Goal: Information Seeking & Learning: Check status

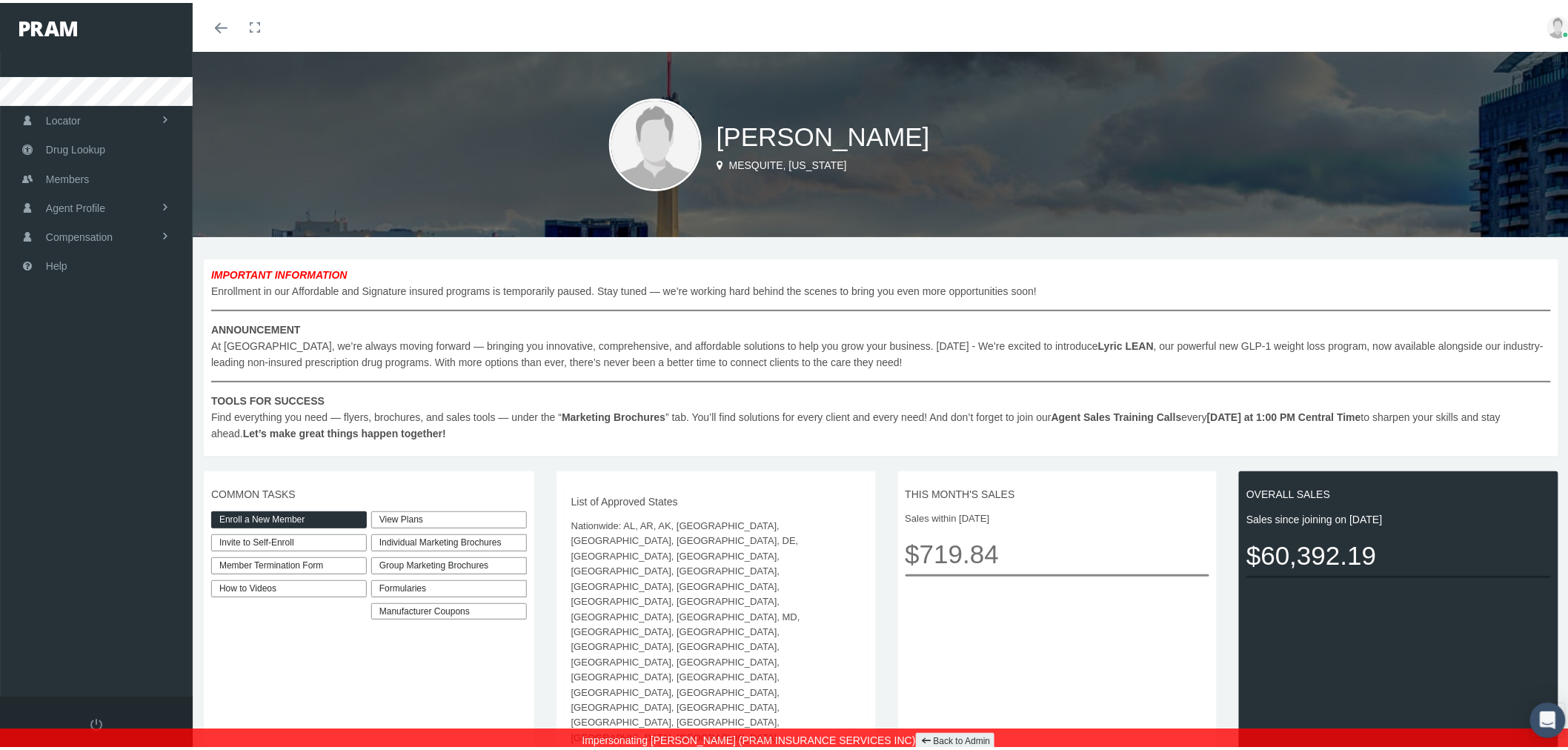
click at [350, 587] on link "How to Videos" at bounding box center [288, 585] width 155 height 17
click at [512, 538] on div "Individual Marketing Brochures" at bounding box center [449, 539] width 155 height 17
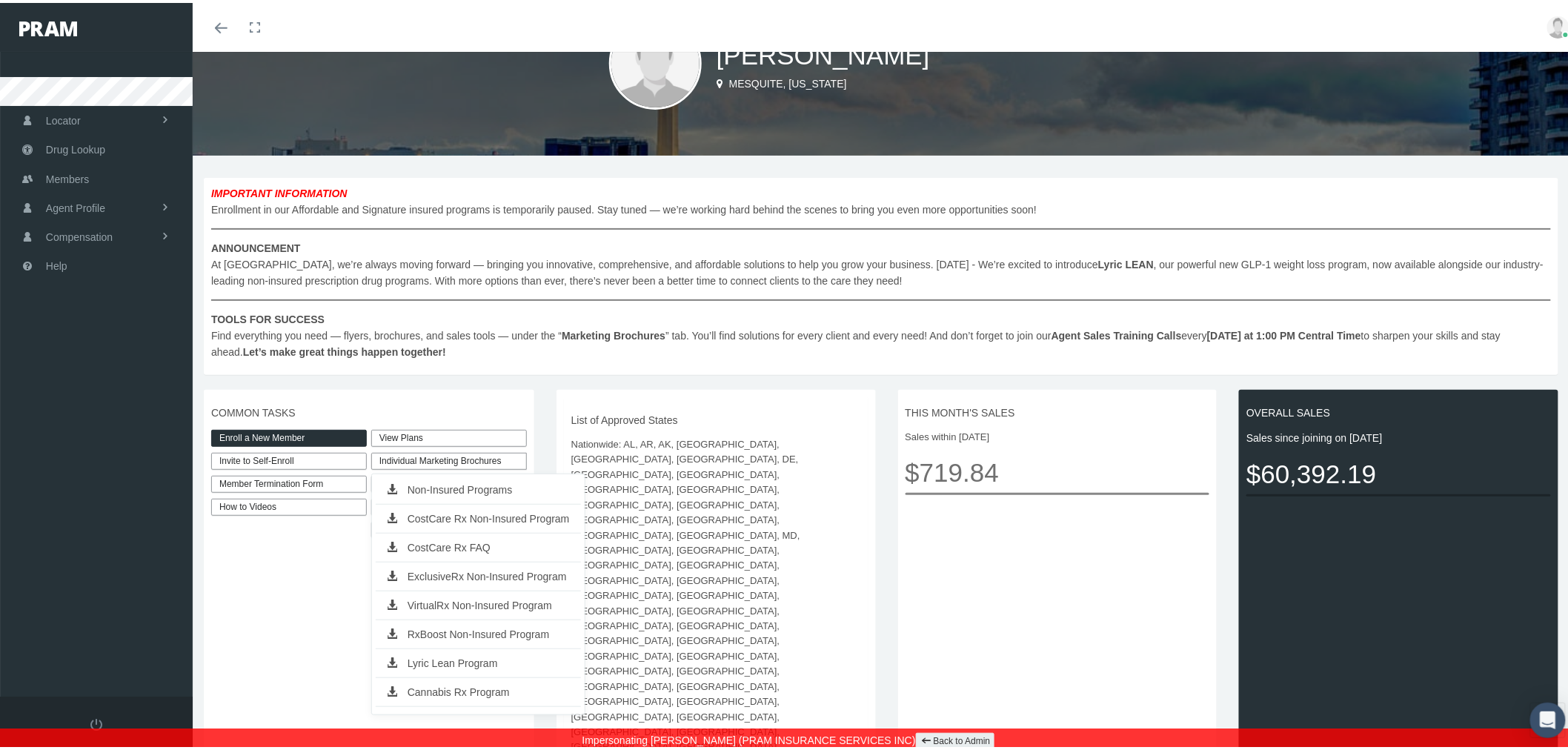
scroll to position [164, 0]
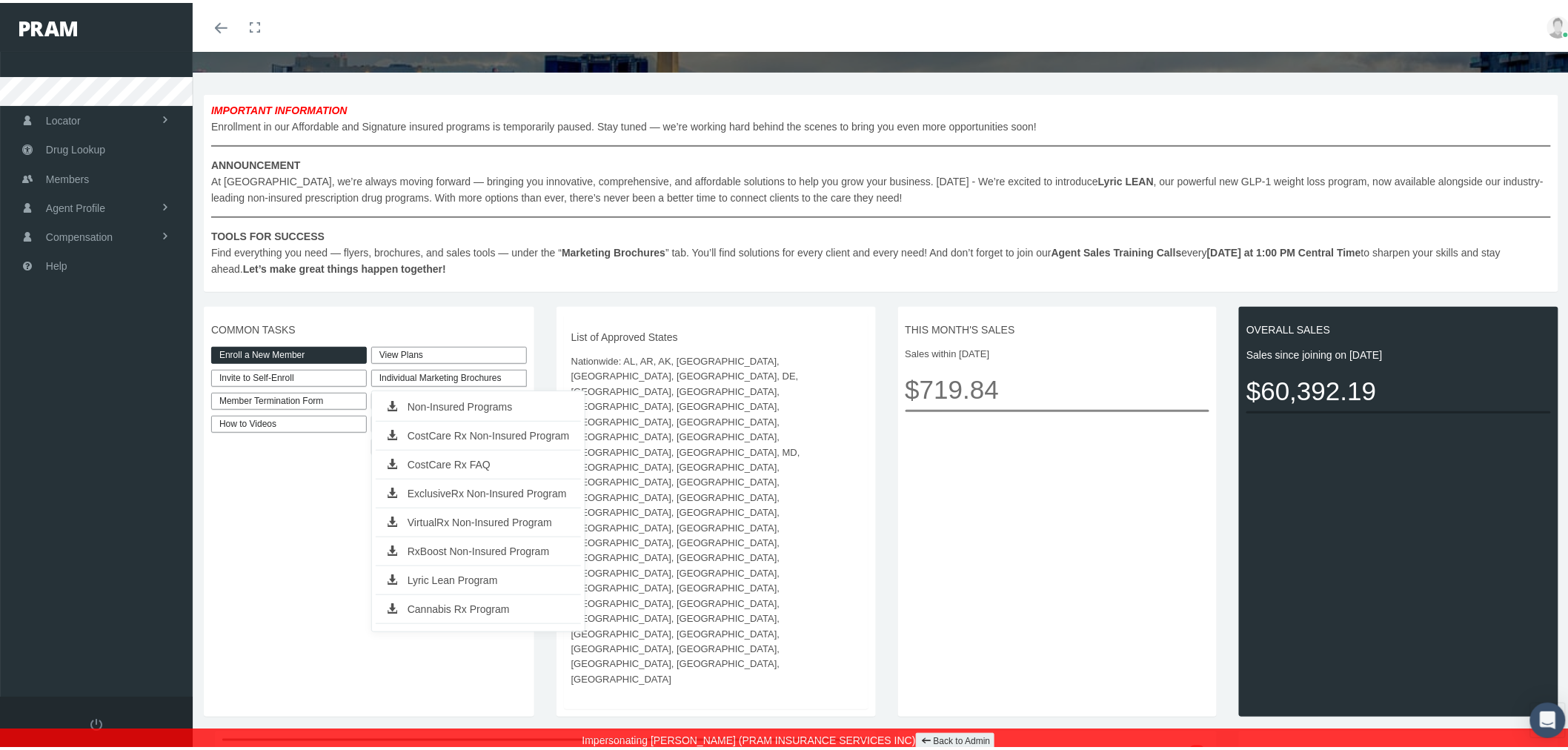
click at [509, 376] on div "Individual Marketing Brochures" at bounding box center [449, 375] width 155 height 17
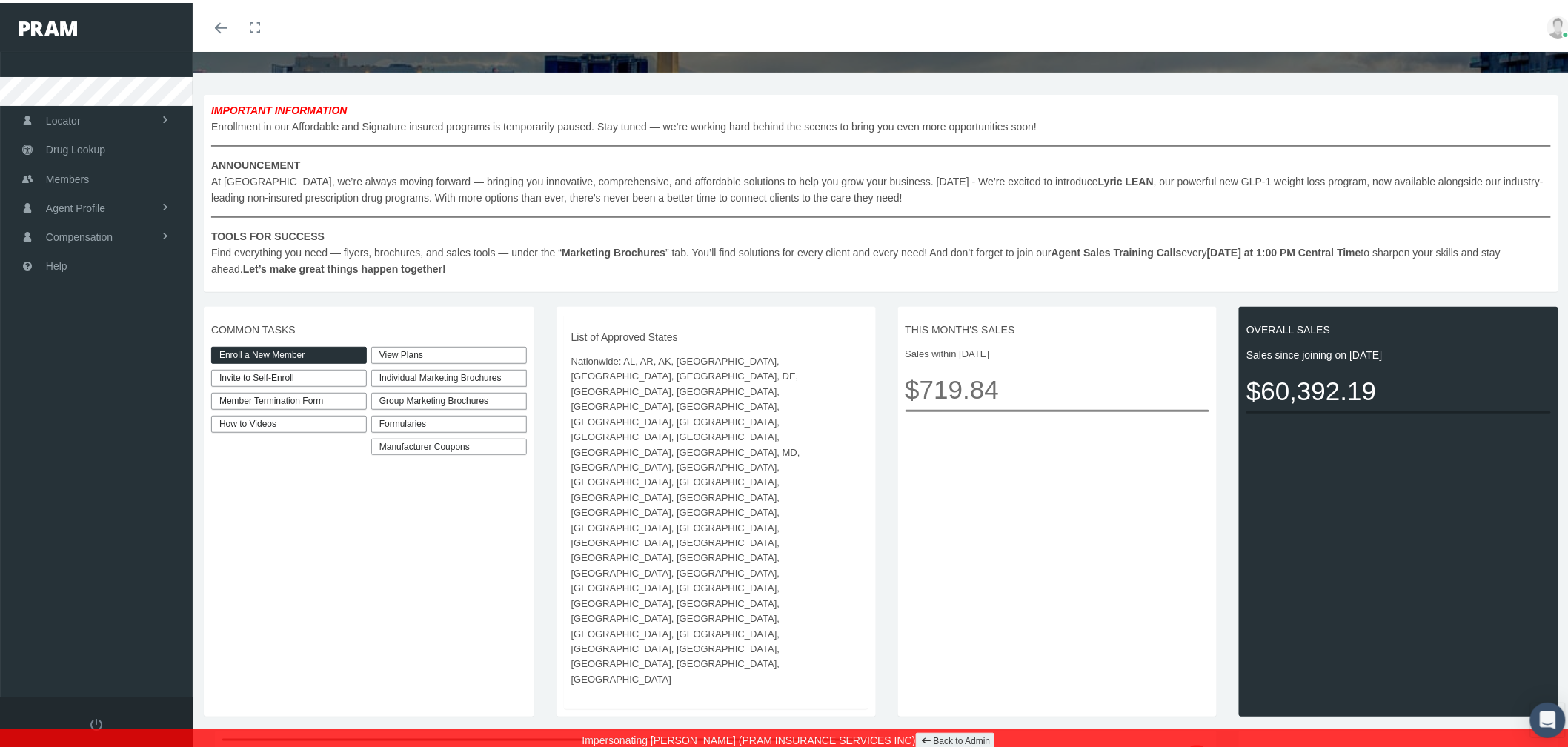
click at [322, 420] on link "How to Videos" at bounding box center [288, 421] width 155 height 17
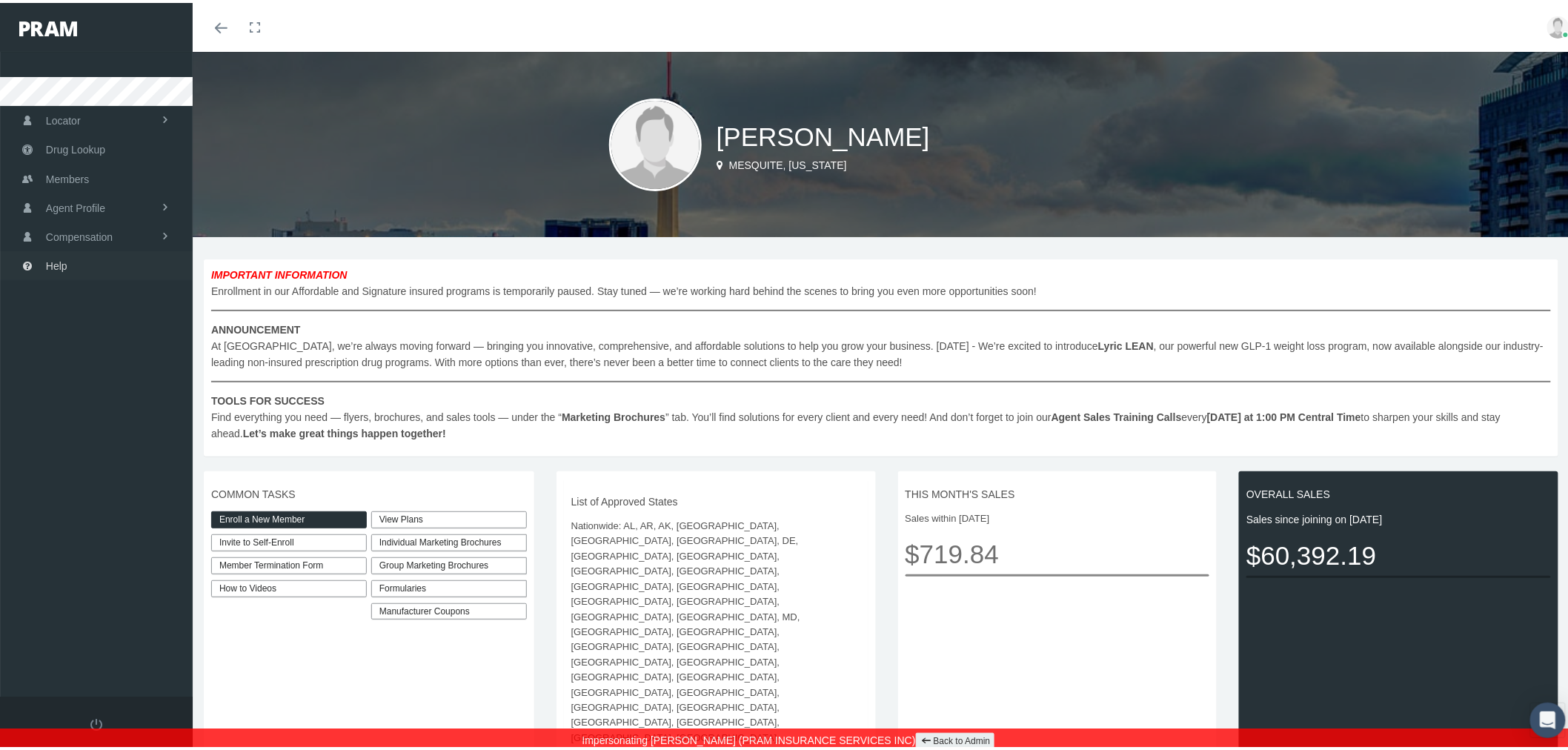
click at [89, 261] on link "Help" at bounding box center [96, 262] width 193 height 29
click at [166, 198] on span at bounding box center [165, 204] width 11 height 28
click at [122, 230] on link "View" at bounding box center [96, 236] width 193 height 26
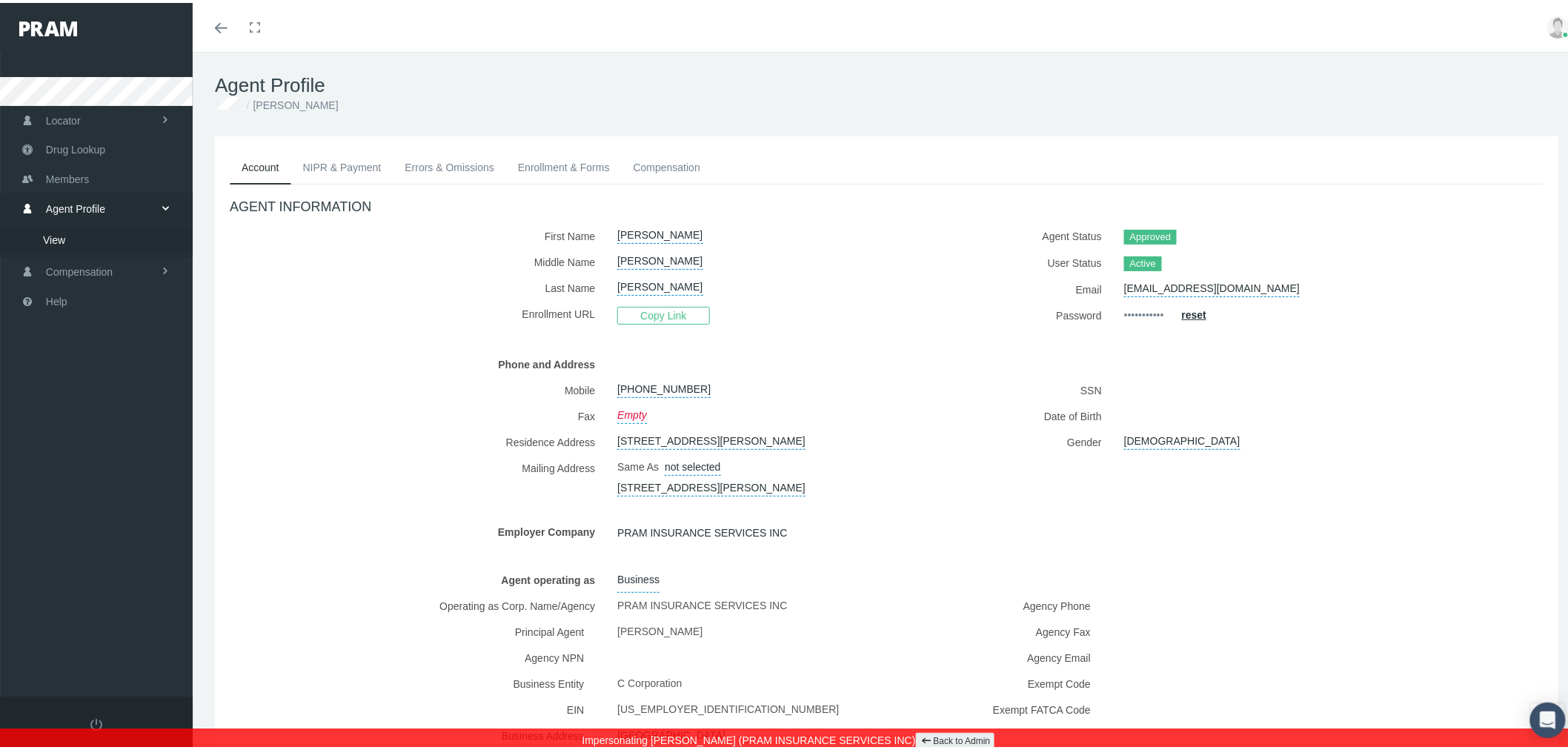
click at [324, 161] on link "NIPR & Payment" at bounding box center [342, 164] width 102 height 33
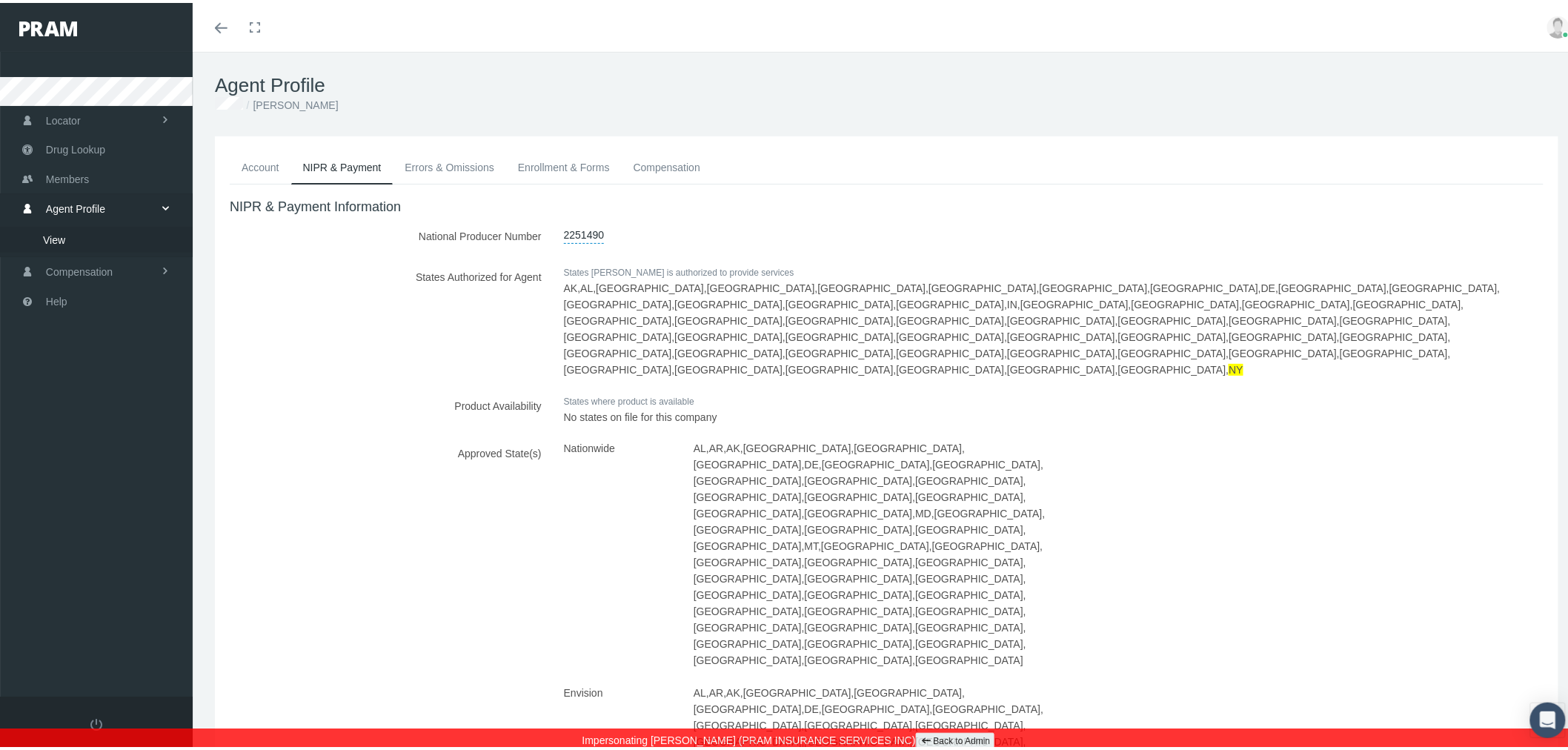
click at [436, 167] on link "Errors & Omissions" at bounding box center [449, 164] width 114 height 33
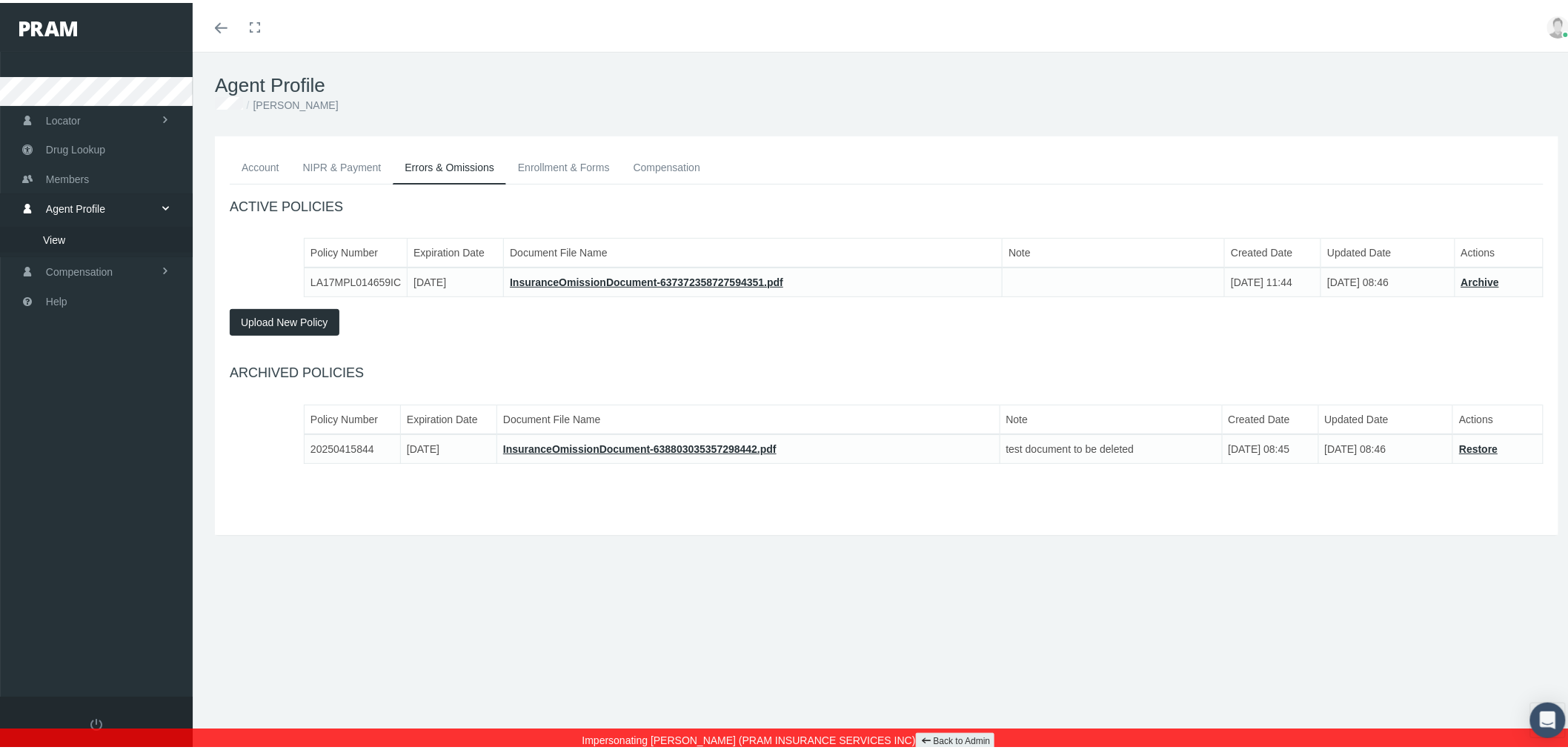
click at [530, 163] on link "Enrollment & Forms" at bounding box center [563, 164] width 115 height 33
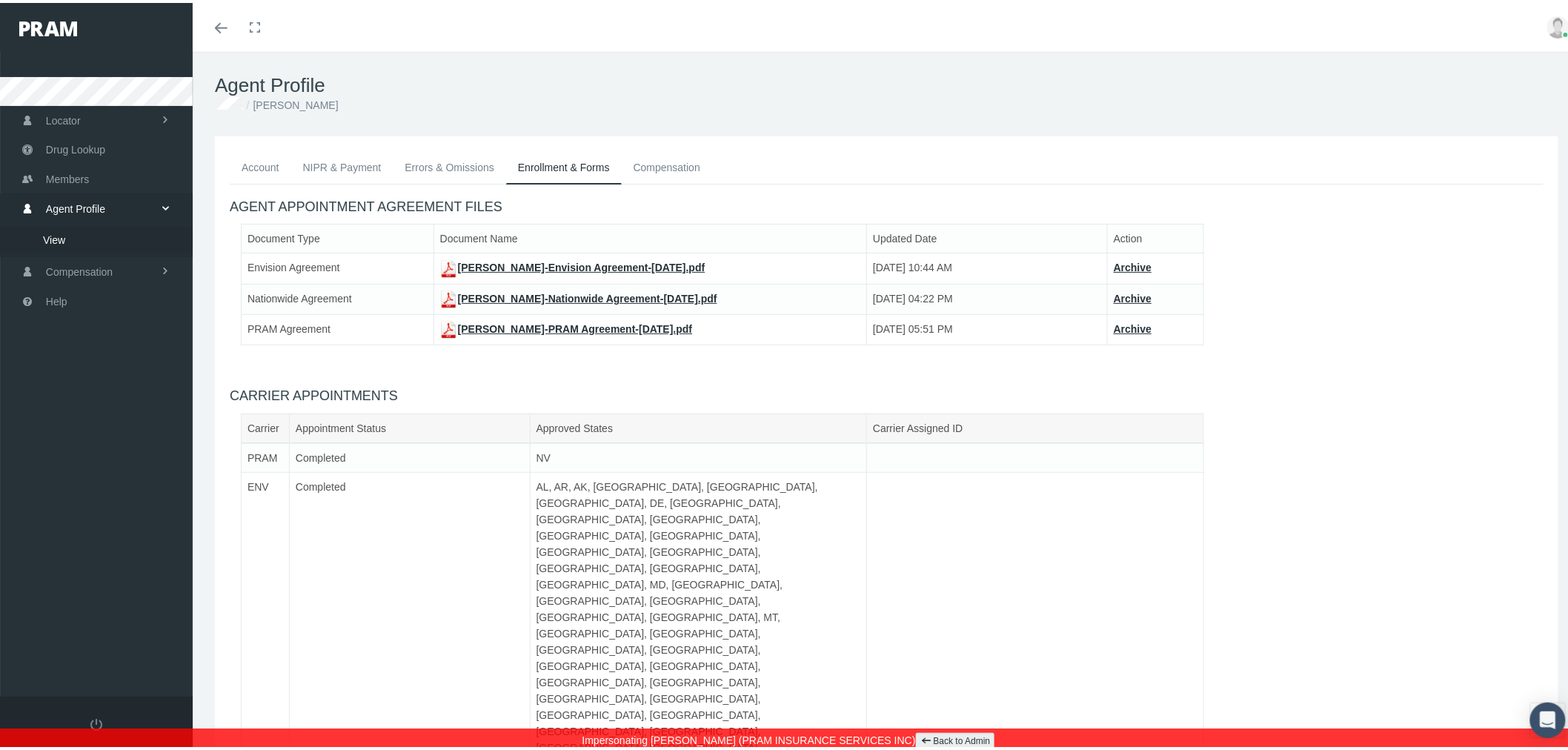
click at [664, 162] on link "Compensation" at bounding box center [667, 164] width 91 height 33
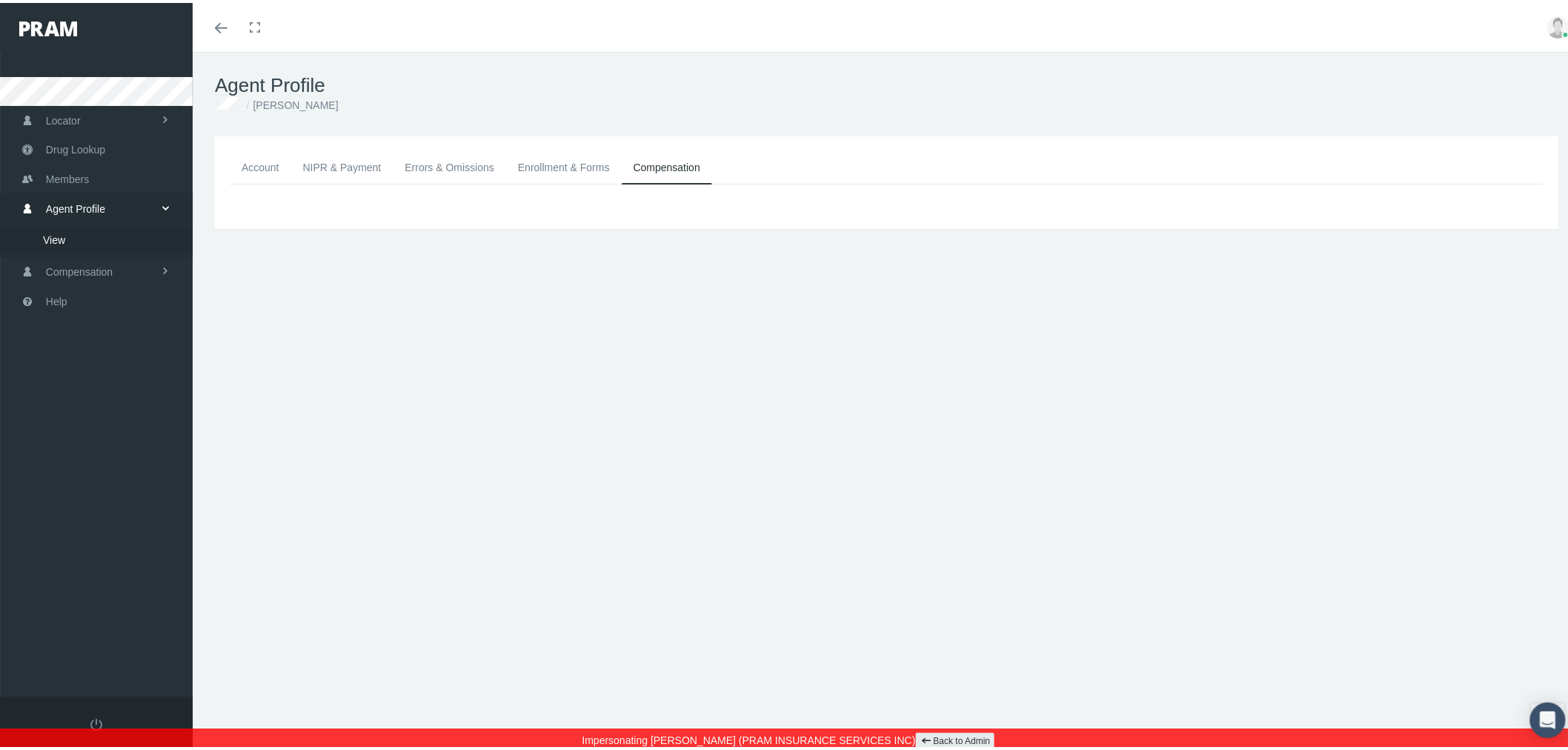
click at [579, 161] on link "Enrollment & Forms" at bounding box center [563, 164] width 115 height 33
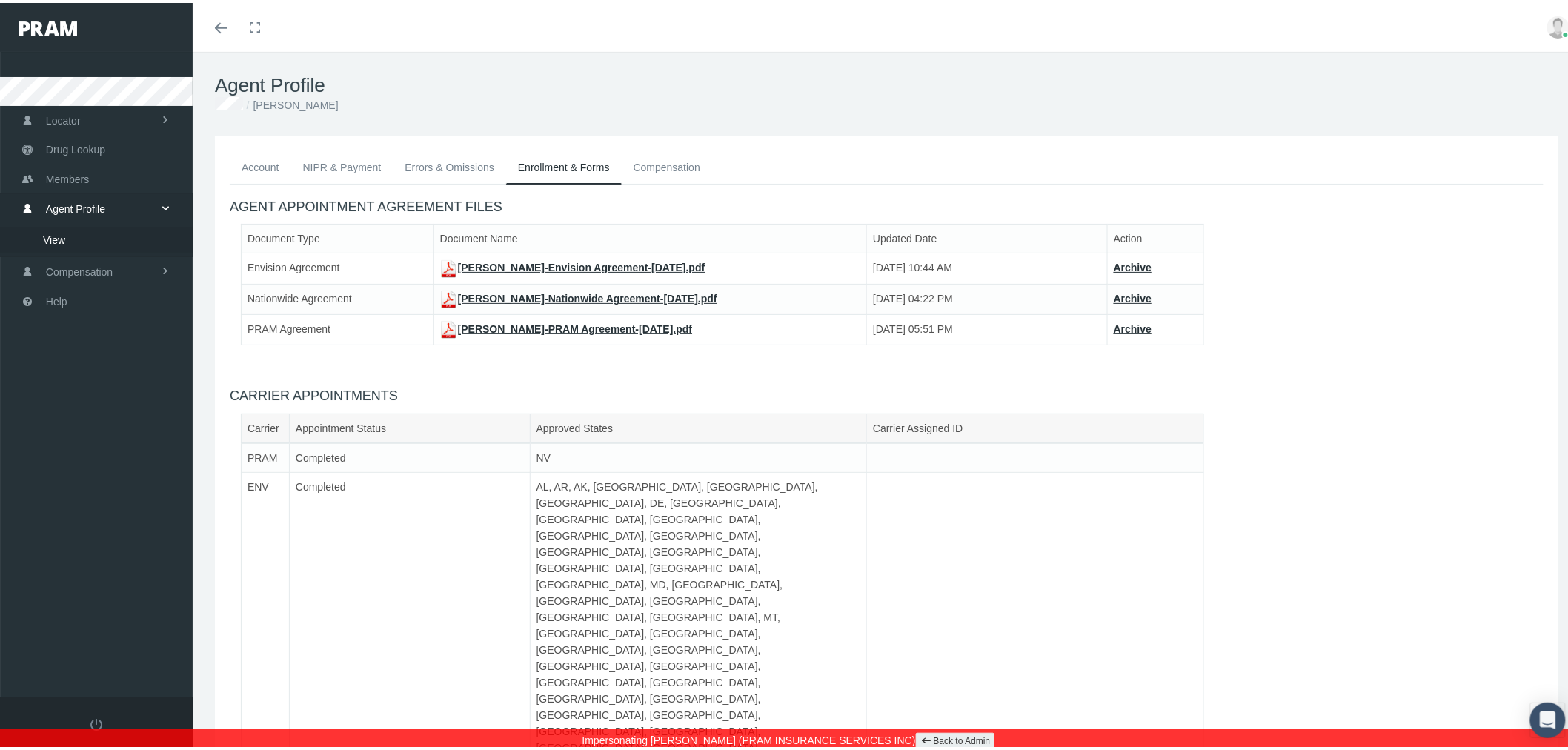
click at [439, 158] on link "Errors & Omissions" at bounding box center [449, 164] width 114 height 33
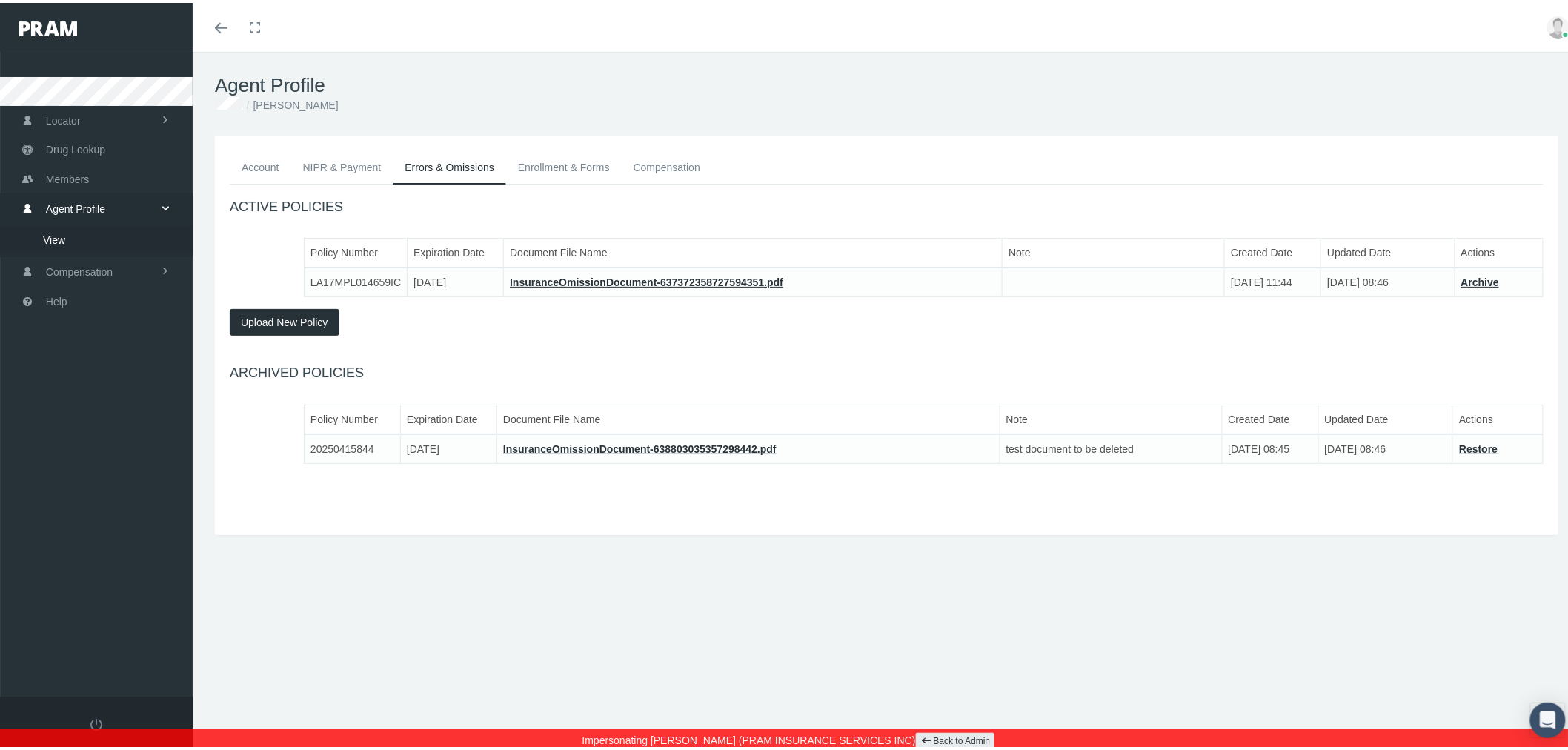
drag, startPoint x: 321, startPoint y: 158, endPoint x: 267, endPoint y: 159, distance: 54.0
click at [321, 158] on link "NIPR & Payment" at bounding box center [342, 164] width 102 height 33
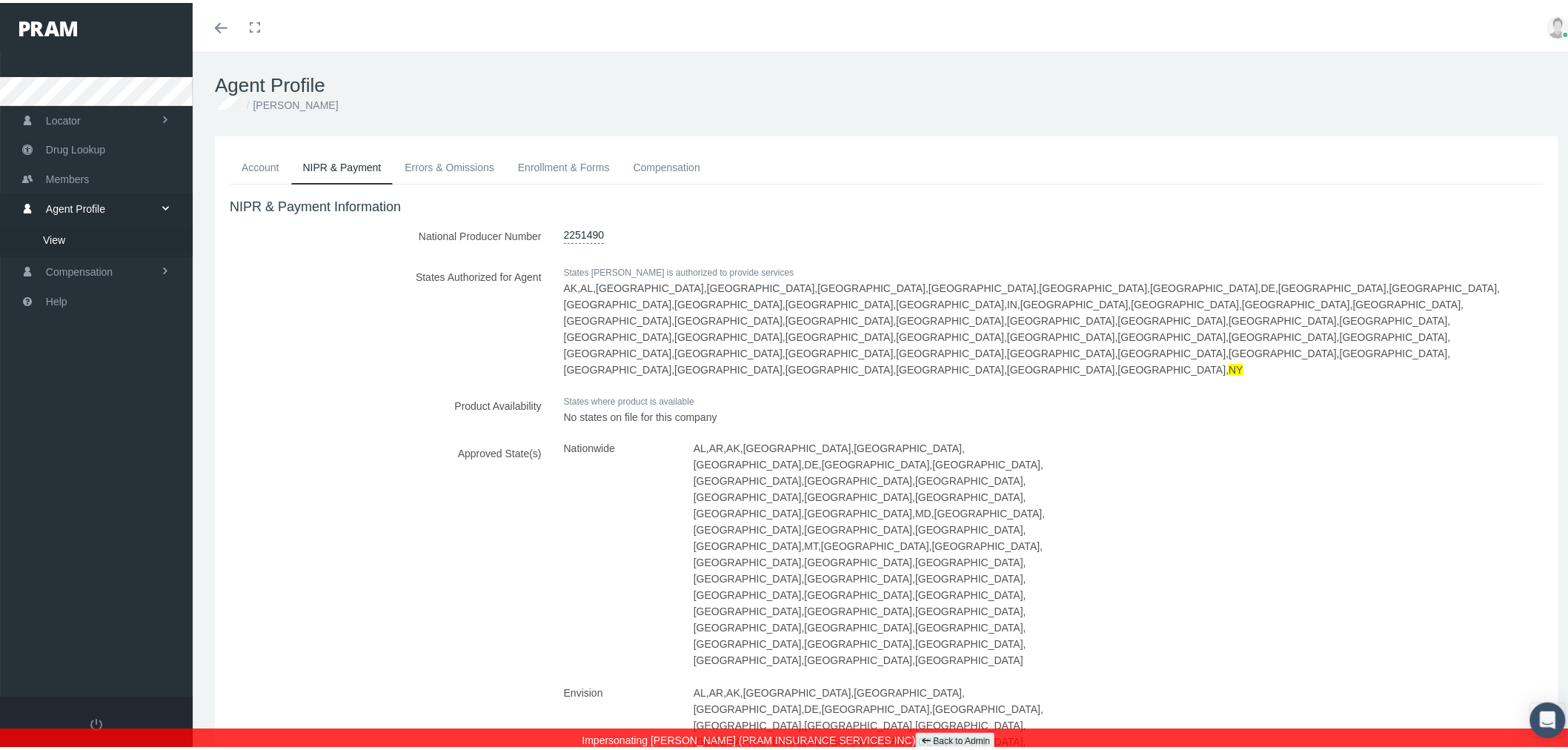
click at [256, 160] on link "Account" at bounding box center [260, 164] width 61 height 33
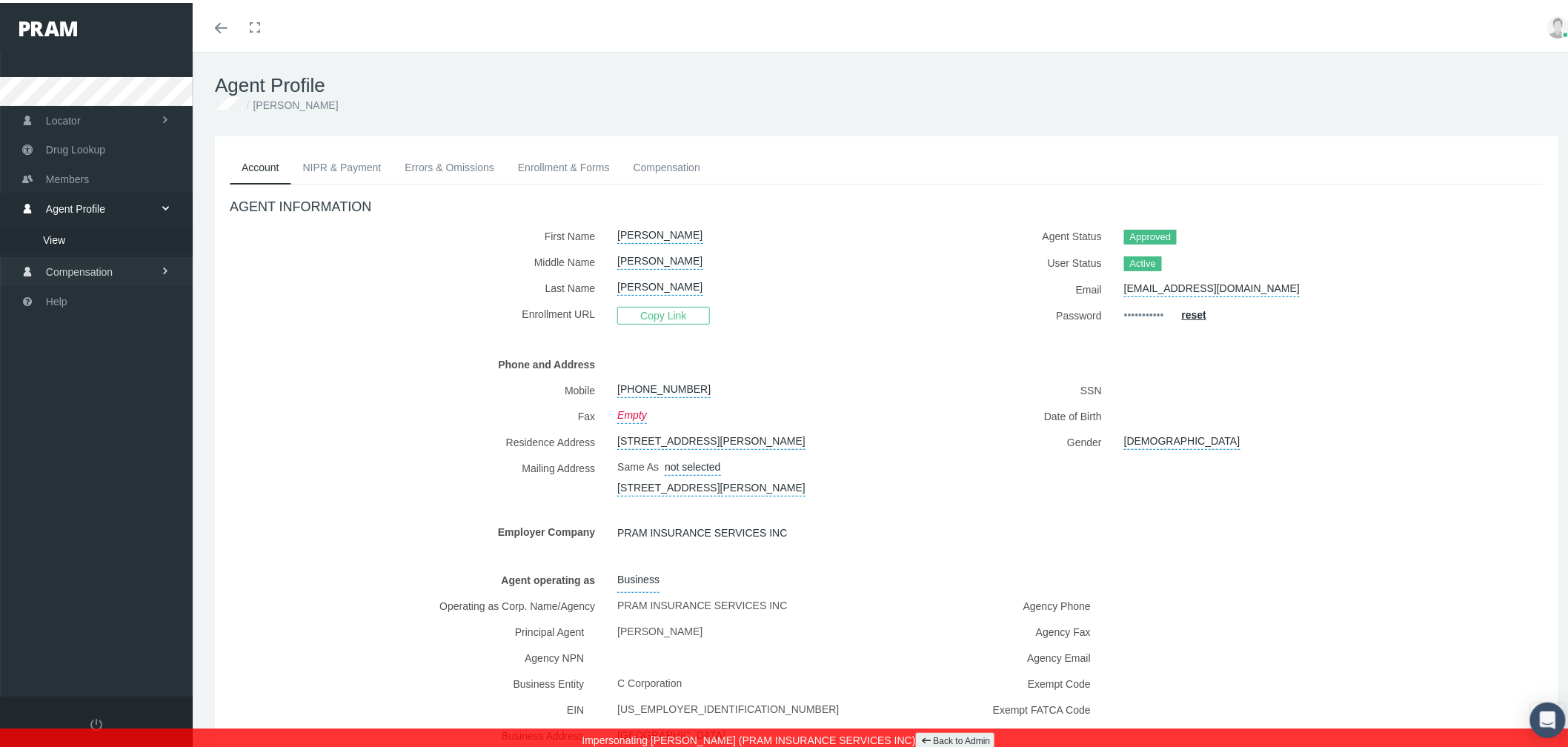
click at [113, 264] on span "Compensation" at bounding box center [79, 269] width 67 height 28
click at [116, 257] on span "Compensation Summary" at bounding box center [101, 266] width 114 height 25
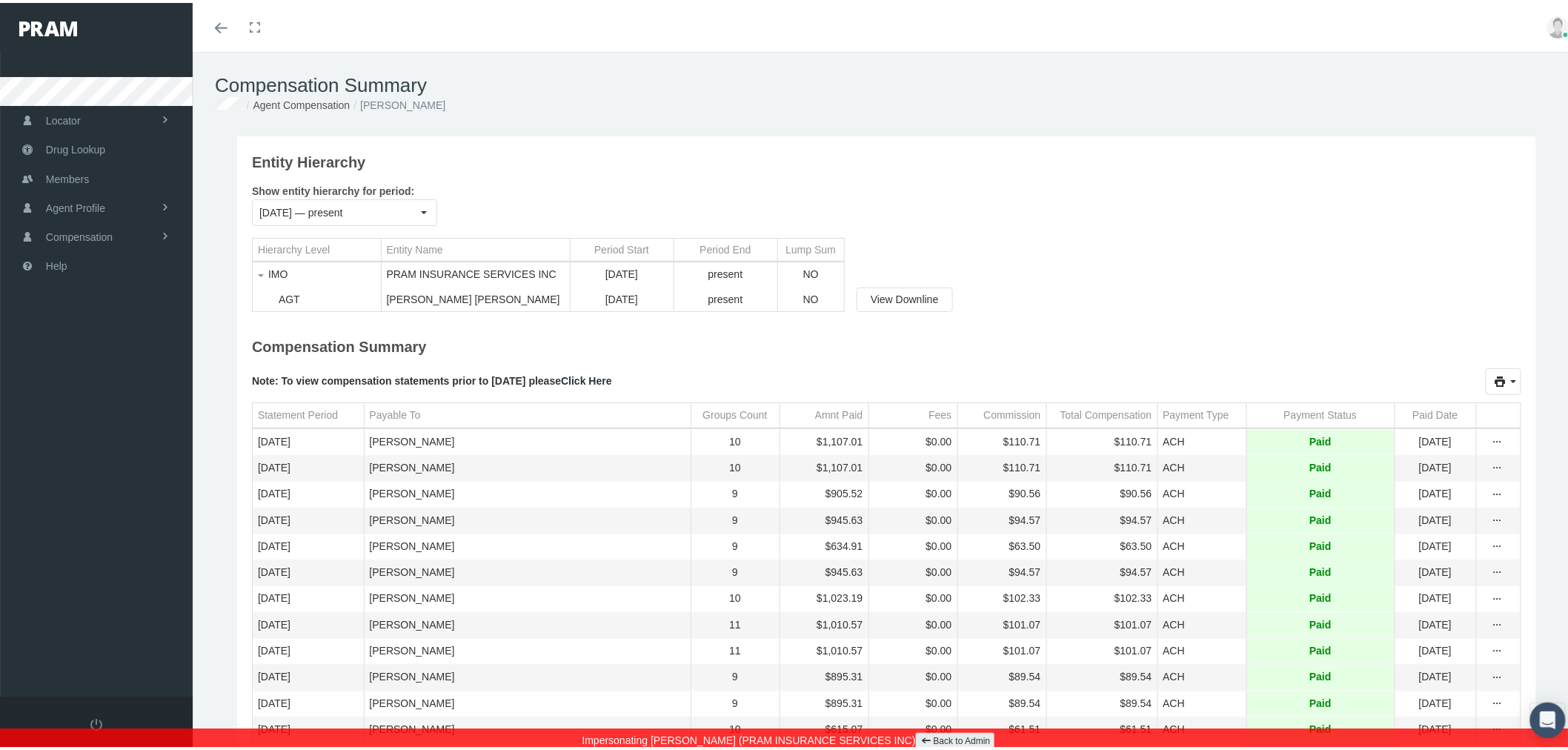
click at [611, 384] on link "Click Here" at bounding box center [586, 377] width 51 height 12
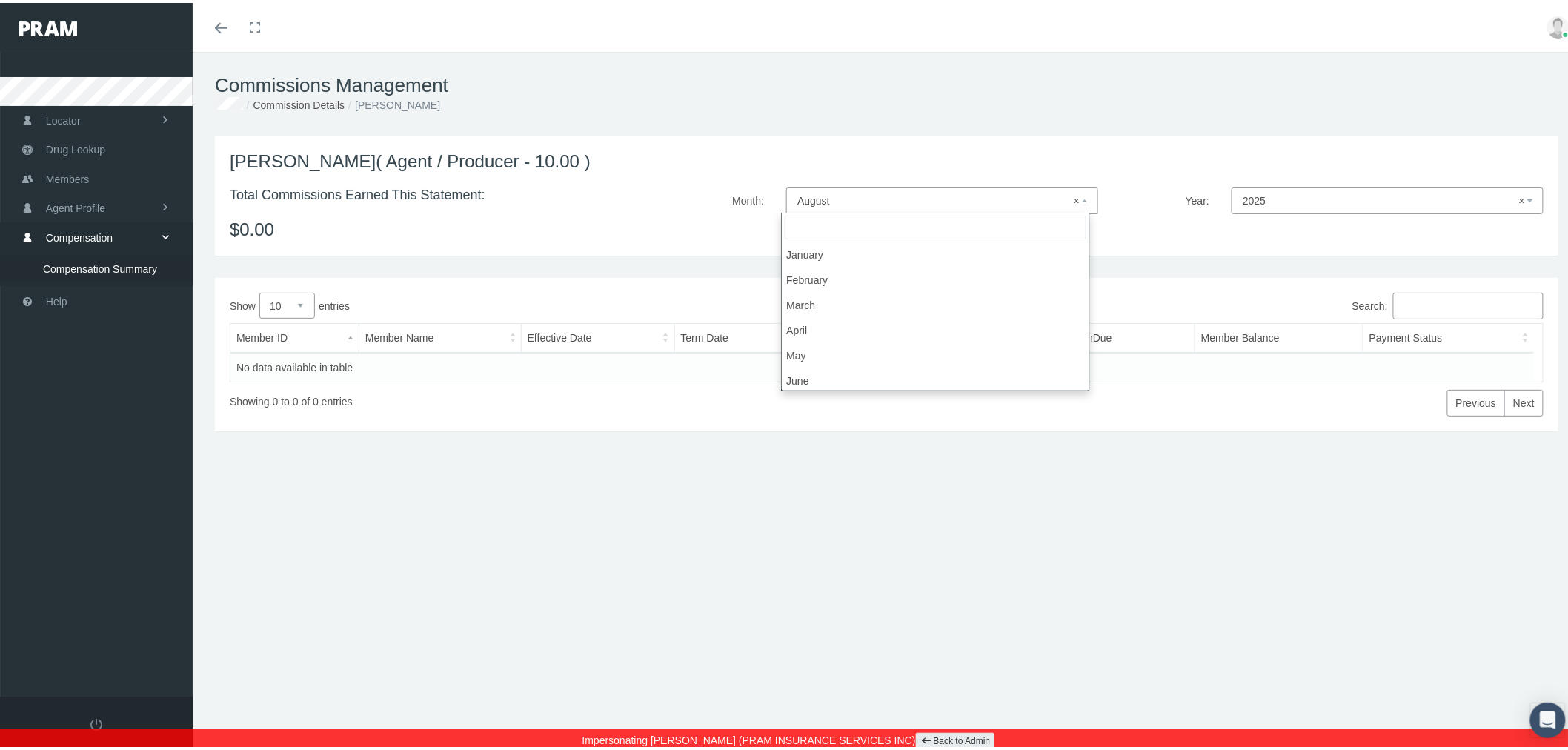
click at [932, 203] on span "× August" at bounding box center [938, 198] width 281 height 16
select select "11"
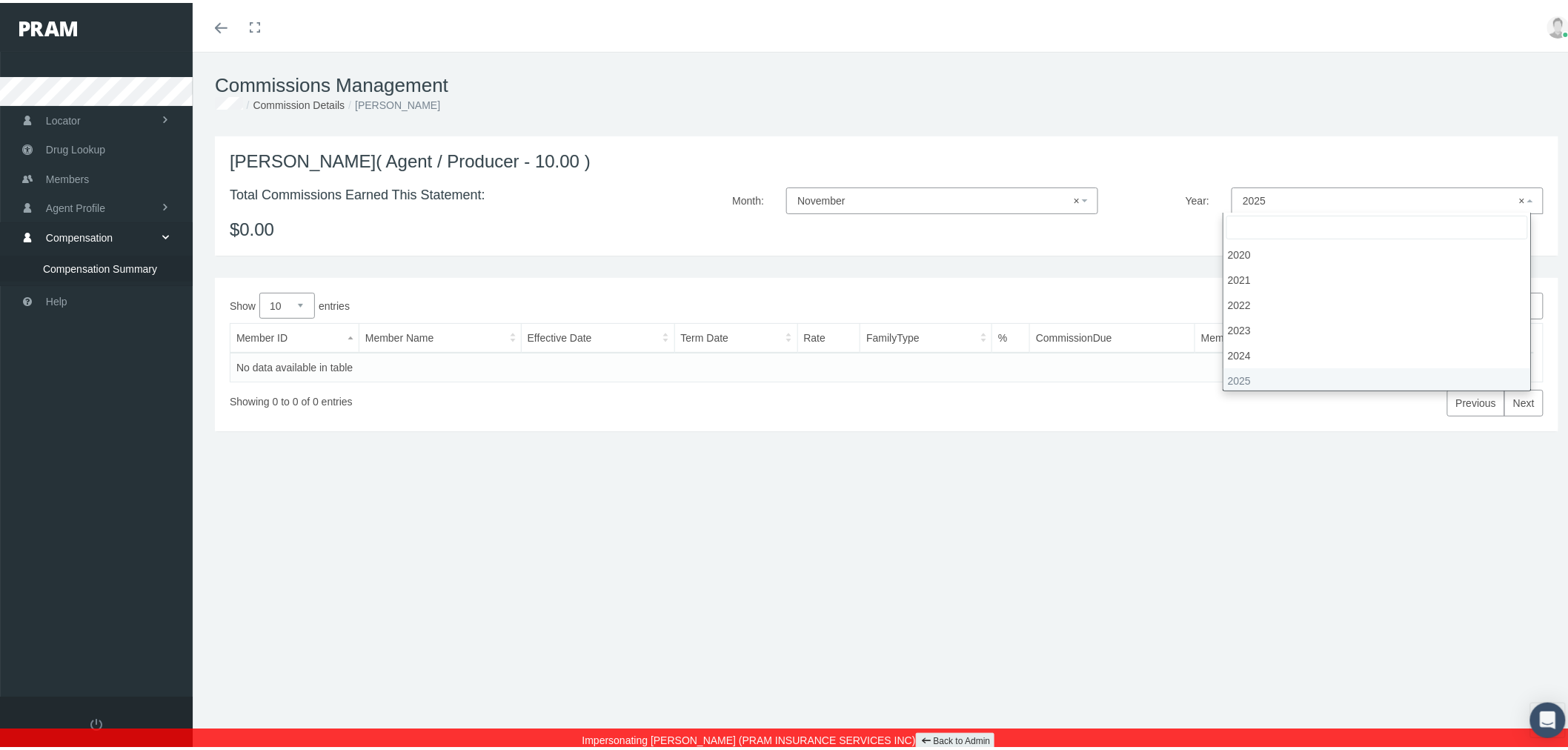
click at [1248, 196] on span "× 2025" at bounding box center [1383, 198] width 281 height 16
select select "2023"
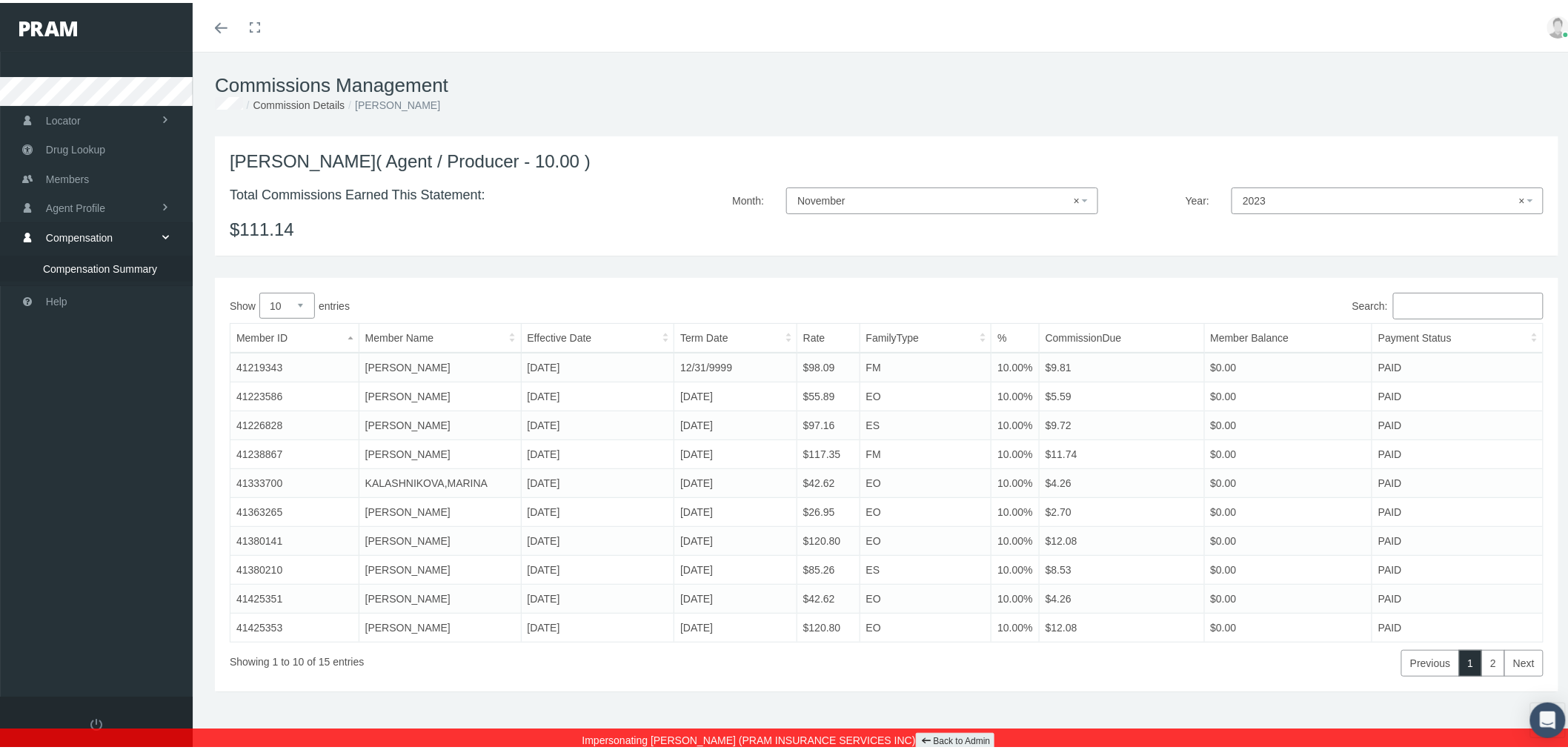
click at [953, 736] on link "Back to Admin" at bounding box center [955, 738] width 79 height 17
